Goal: Find specific page/section: Find specific page/section

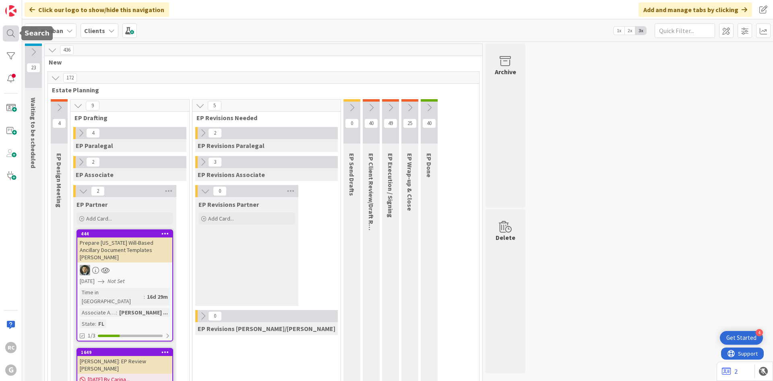
click at [4, 30] on div at bounding box center [11, 33] width 16 height 16
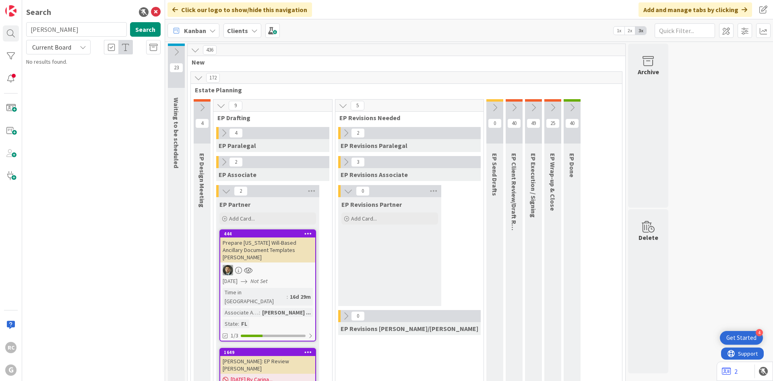
type input "[PERSON_NAME]"
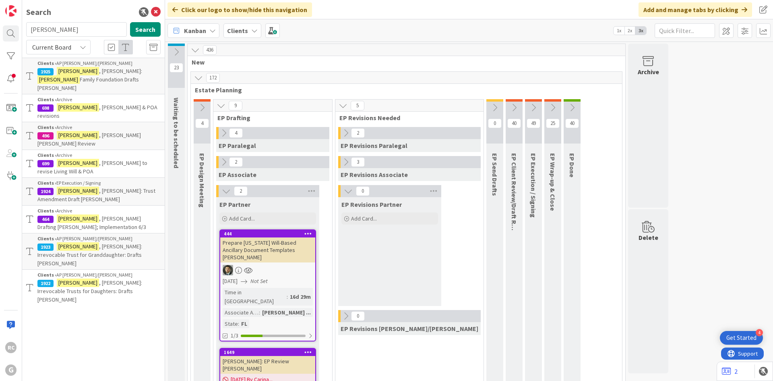
click at [125, 76] on span "Family Foundation Drafts [PERSON_NAME]" at bounding box center [87, 84] width 101 height 16
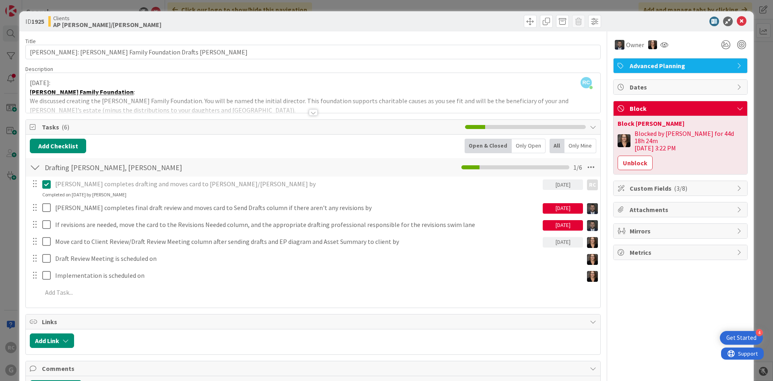
click at [309, 112] on div at bounding box center [313, 112] width 9 height 6
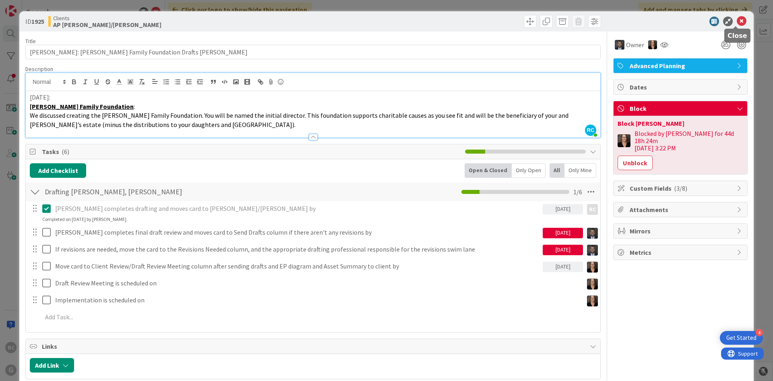
click at [737, 20] on icon at bounding box center [742, 22] width 10 height 10
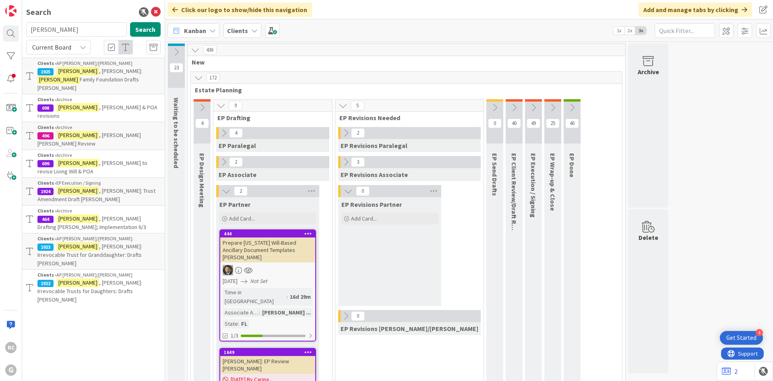
click at [119, 179] on div "Clients › EP Execution / Signing" at bounding box center [98, 182] width 123 height 7
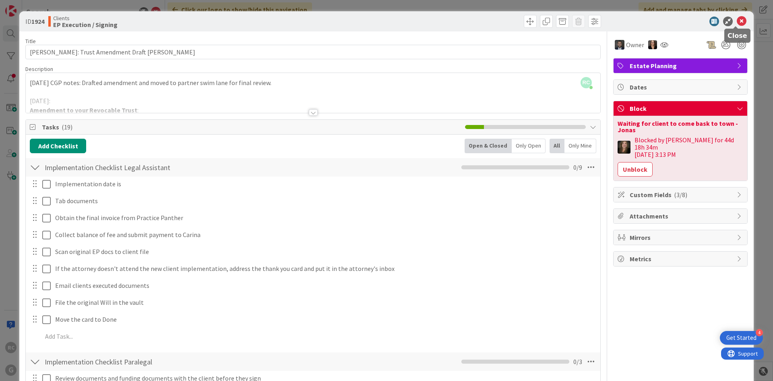
click at [737, 19] on icon at bounding box center [742, 22] width 10 height 10
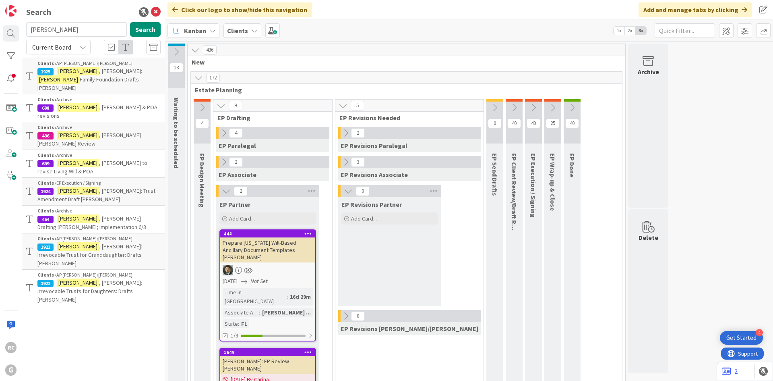
click at [108, 186] on p "[PERSON_NAME]: Trust Amendment Draft [PERSON_NAME]" at bounding box center [98, 194] width 123 height 17
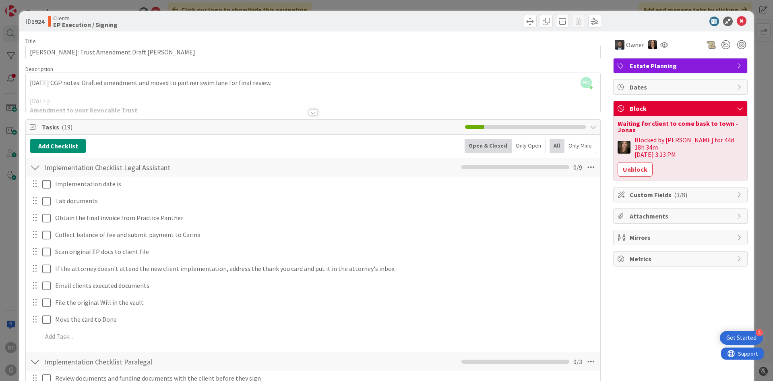
click at [309, 112] on div at bounding box center [313, 112] width 9 height 6
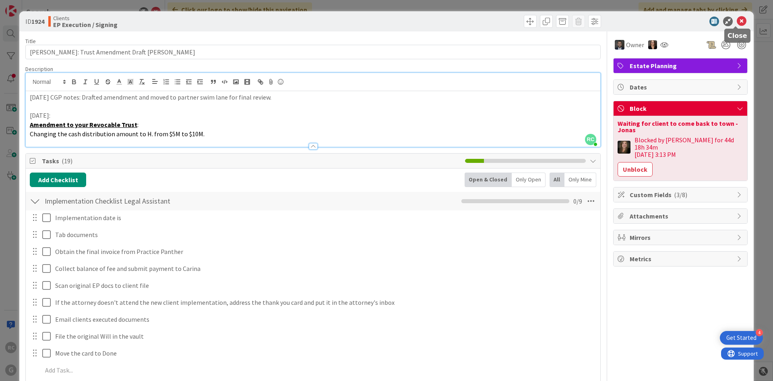
click at [738, 19] on icon at bounding box center [742, 22] width 10 height 10
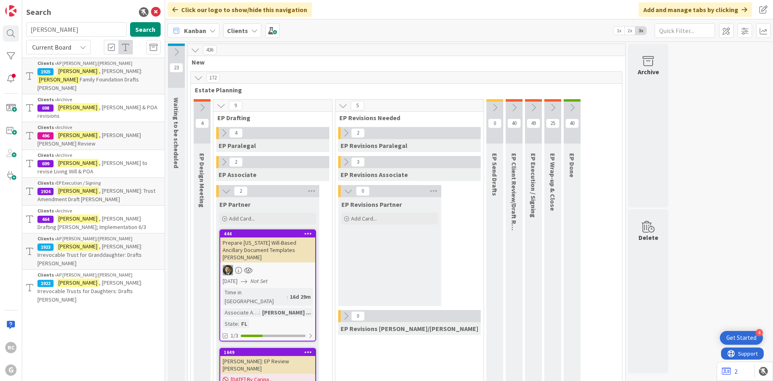
click at [88, 77] on span "Family Foundation Drafts [PERSON_NAME]" at bounding box center [87, 84] width 101 height 16
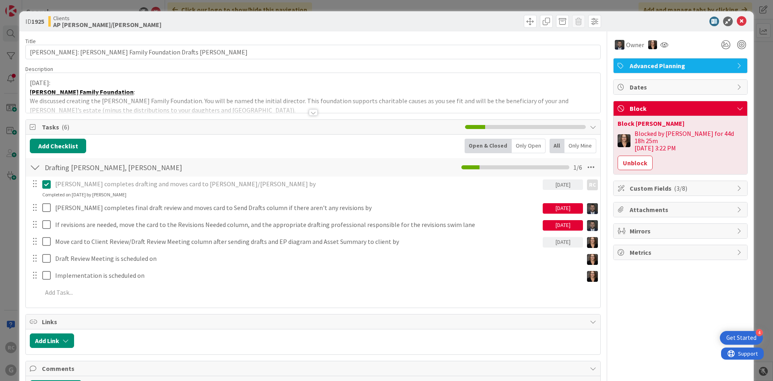
click at [314, 108] on div at bounding box center [313, 102] width 575 height 21
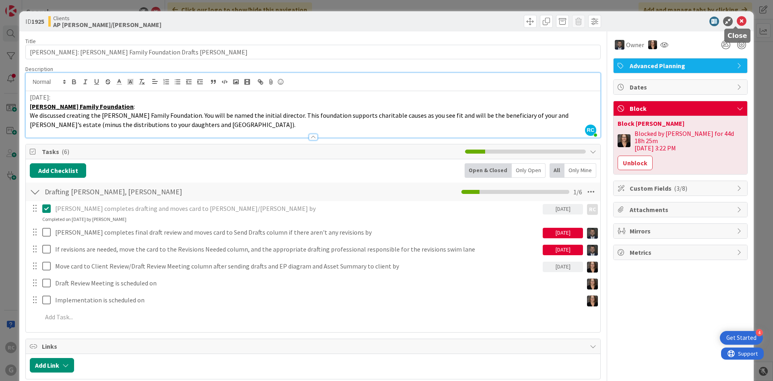
click at [737, 22] on icon at bounding box center [742, 22] width 10 height 10
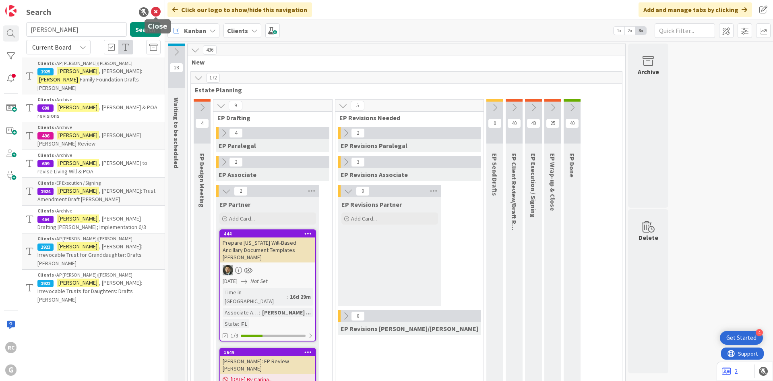
click at [156, 12] on icon at bounding box center [156, 12] width 10 height 10
